Goal: Browse casually: Explore the website without a specific task or goal

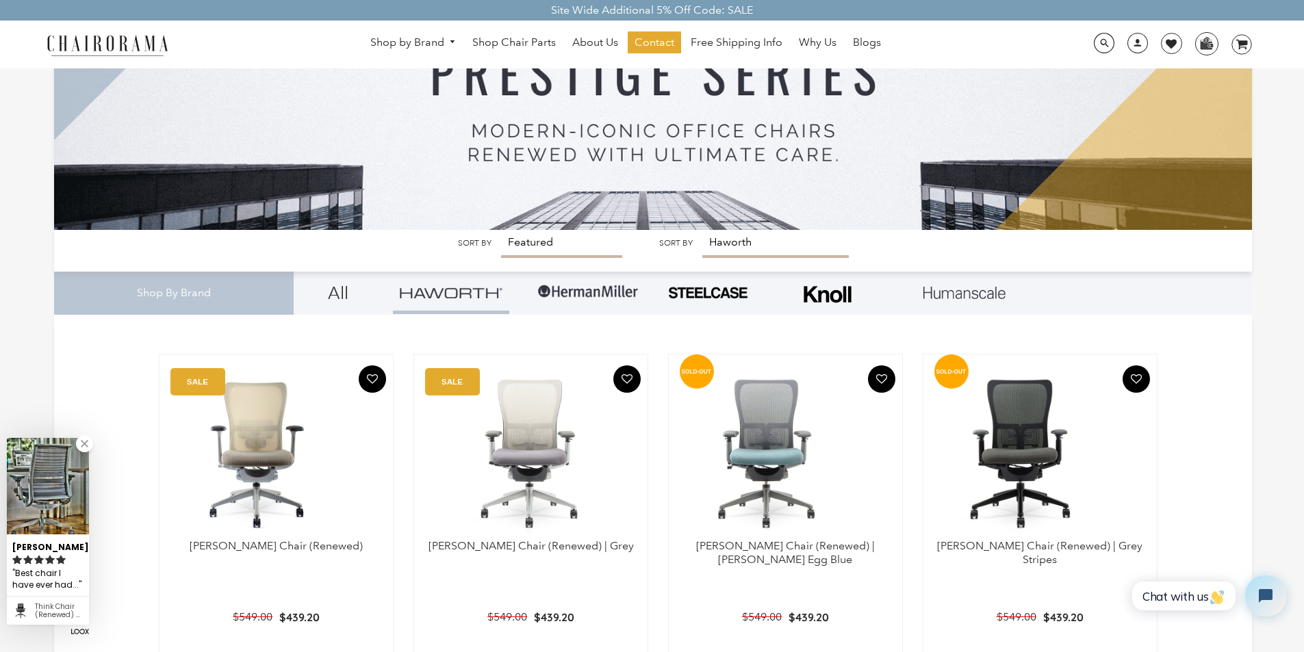
click at [59, 36] on img at bounding box center [107, 45] width 137 height 24
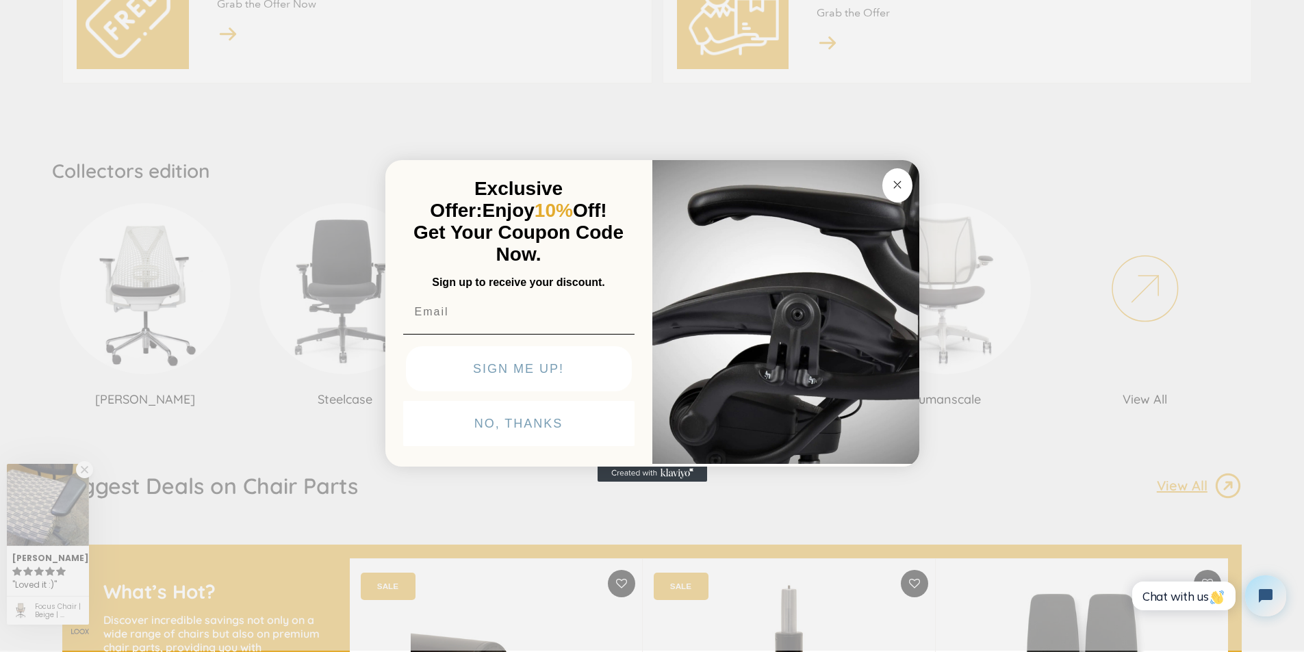
scroll to position [799, 0]
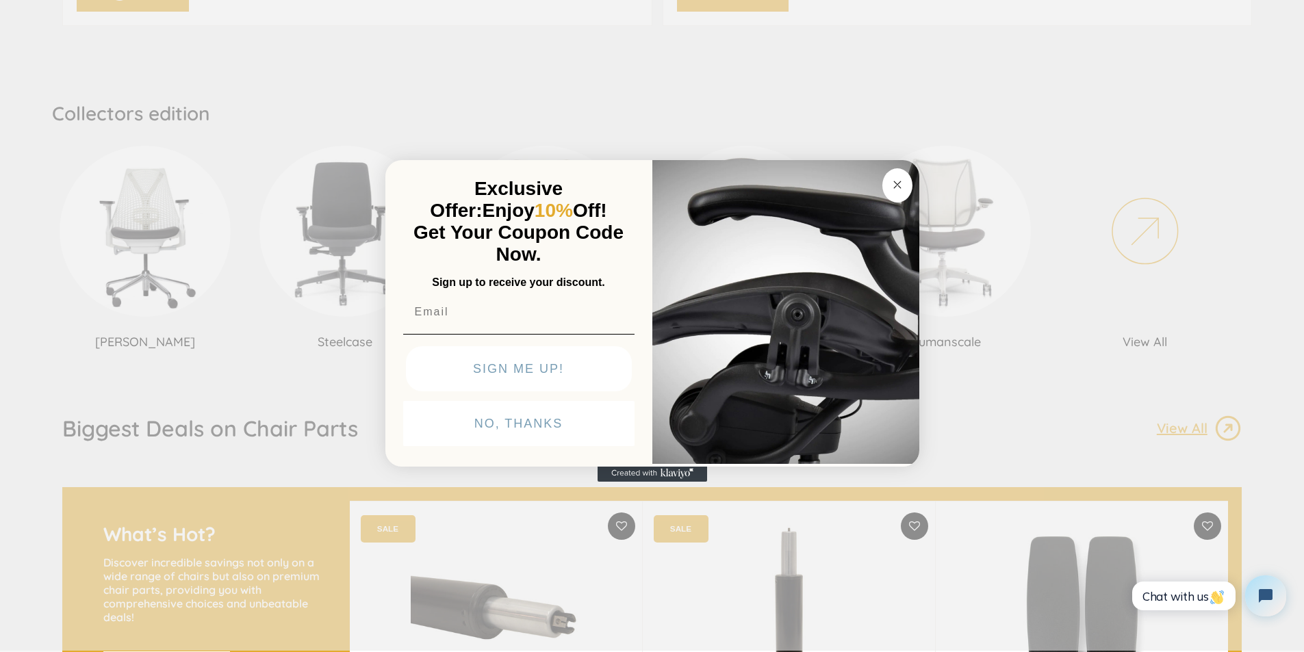
click at [669, 464] on img "POPUP Form" at bounding box center [785, 310] width 267 height 307
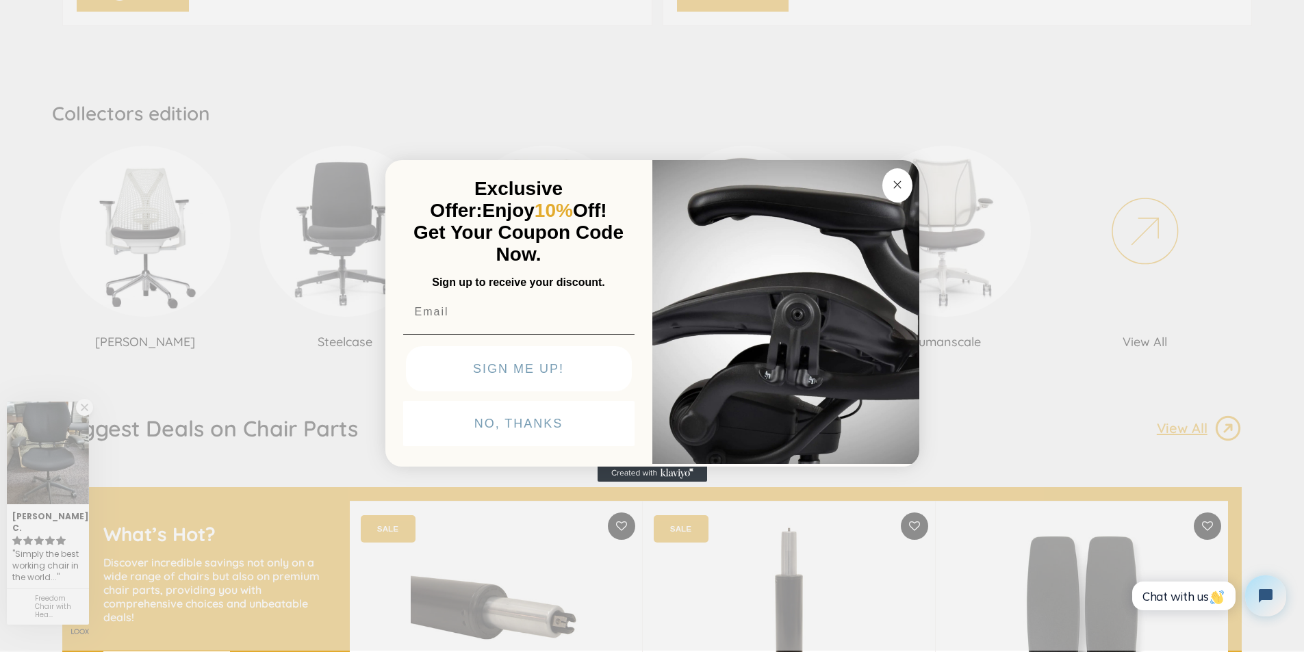
click at [648, 482] on icon "Created with Klaviyo - opens in a new tab" at bounding box center [653, 473] width 110 height 16
